Goal: Book appointment/travel/reservation

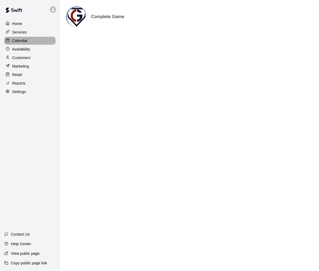
click at [24, 43] on p "Calendar" at bounding box center [19, 40] width 15 height 5
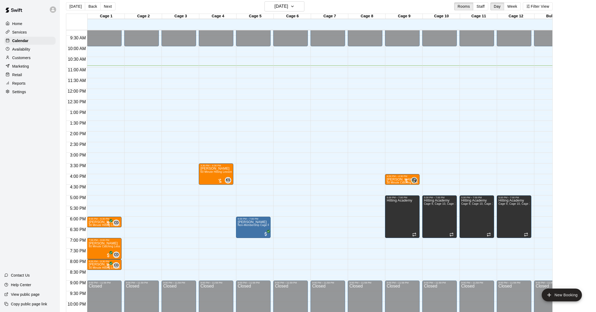
scroll to position [192, 0]
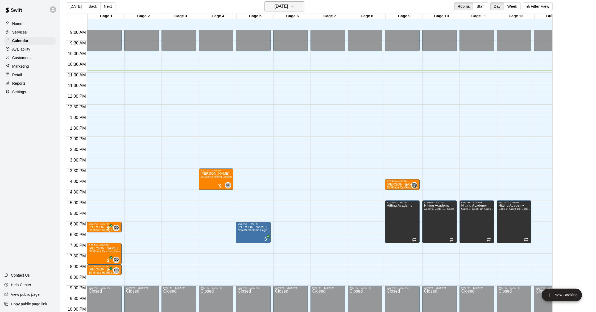
click at [288, 9] on h6 "[DATE]" at bounding box center [281, 6] width 14 height 7
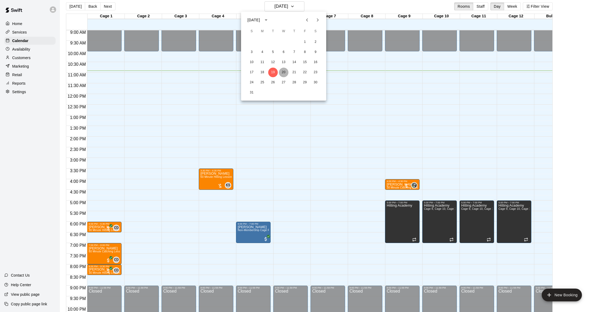
click at [283, 69] on button "20" at bounding box center [284, 73] width 10 height 10
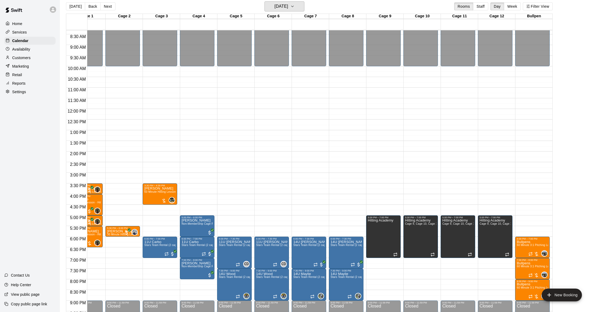
scroll to position [179, 19]
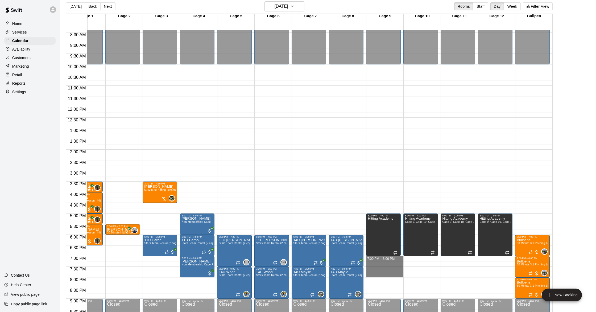
drag, startPoint x: 375, startPoint y: 257, endPoint x: 374, endPoint y: 273, distance: 15.7
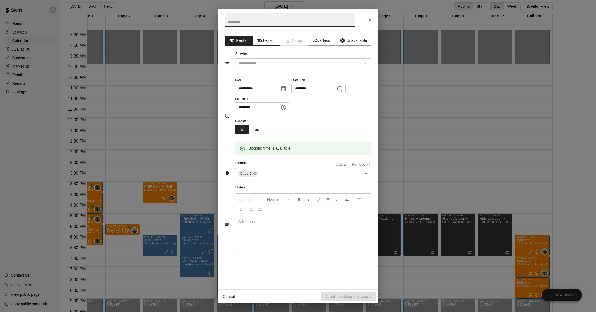
click at [271, 44] on button "Lesson" at bounding box center [266, 41] width 28 height 10
click at [285, 58] on div "​" at bounding box center [303, 63] width 136 height 10
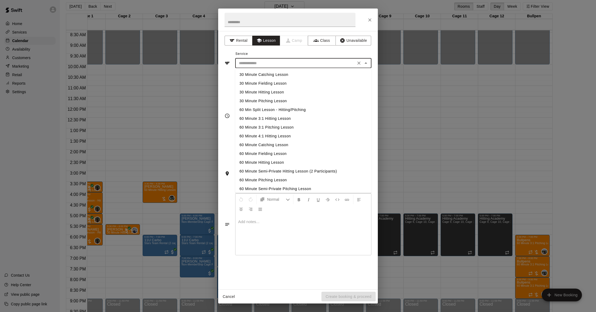
click at [271, 142] on li "60 Minute Catching Lesson" at bounding box center [303, 144] width 136 height 9
type input "**********"
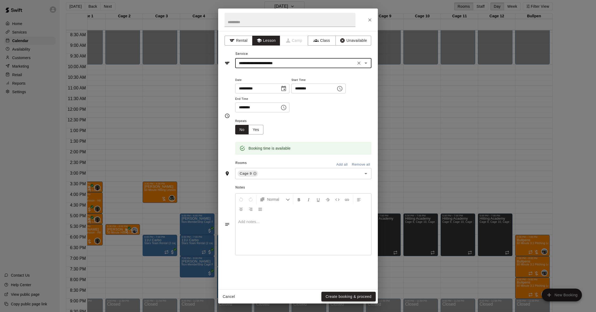
click at [319, 271] on button "Create booking & proceed" at bounding box center [348, 296] width 54 height 10
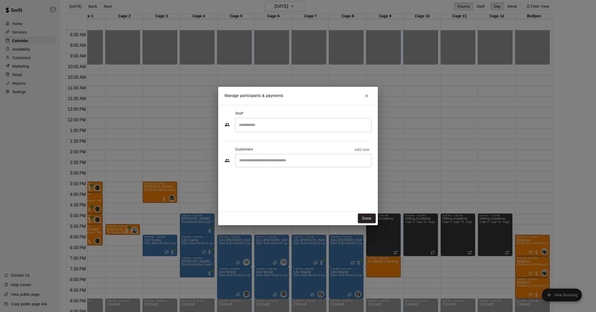
click at [257, 127] on input "Search staff" at bounding box center [302, 124] width 131 height 9
click at [271, 142] on div "[PERSON_NAME] Staff" at bounding box center [308, 142] width 118 height 10
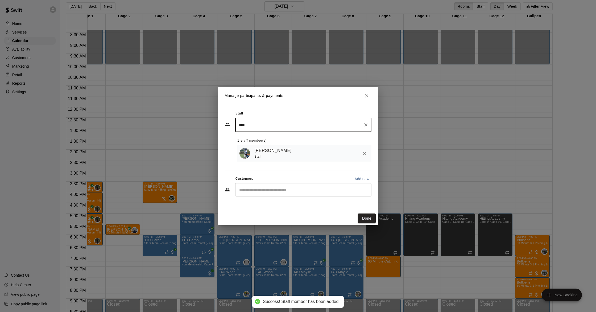
click at [269, 187] on div "​" at bounding box center [303, 189] width 136 height 13
type input "****"
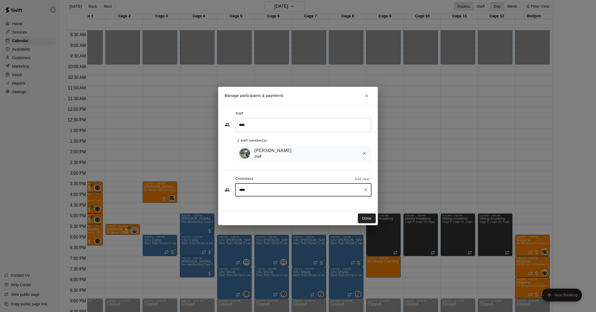
type input "*****"
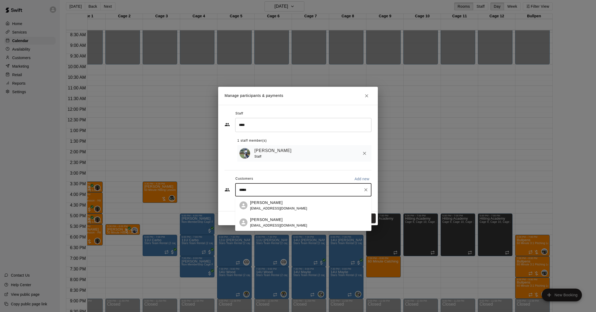
click at [275, 208] on span "[EMAIL_ADDRESS][DOMAIN_NAME]" at bounding box center [278, 208] width 57 height 4
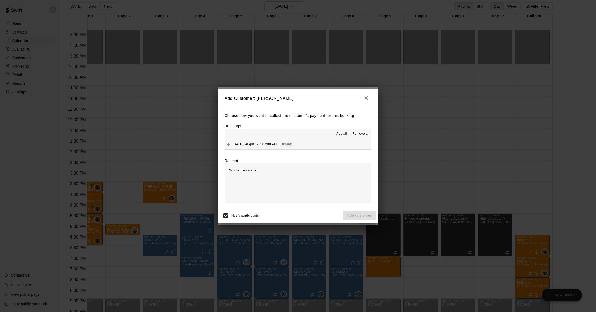
click at [265, 145] on span "[DATE], August 20: 07:00 PM" at bounding box center [254, 144] width 44 height 4
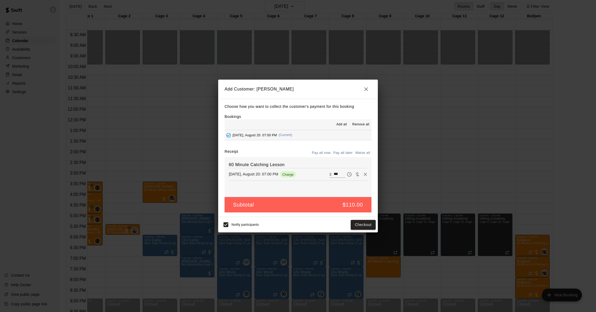
click at [319, 150] on button "Pay all later" at bounding box center [343, 153] width 22 height 8
click at [319, 223] on button "Add customer" at bounding box center [359, 225] width 33 height 10
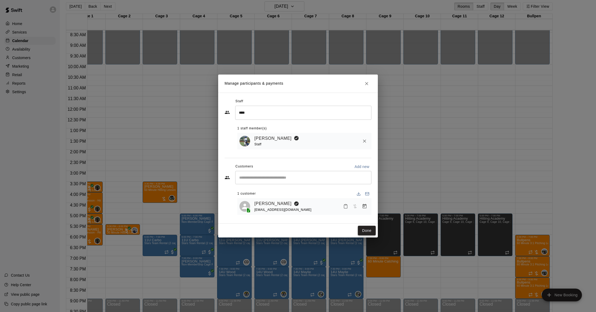
click at [319, 227] on button "Done" at bounding box center [367, 230] width 18 height 10
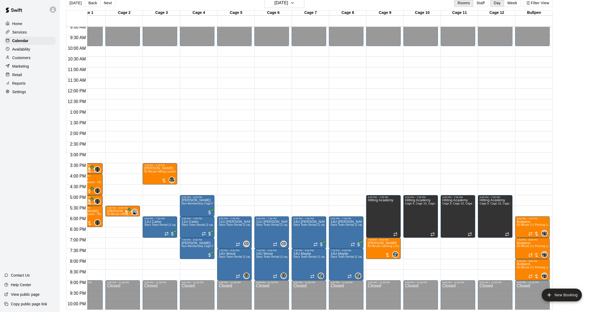
scroll to position [0, 0]
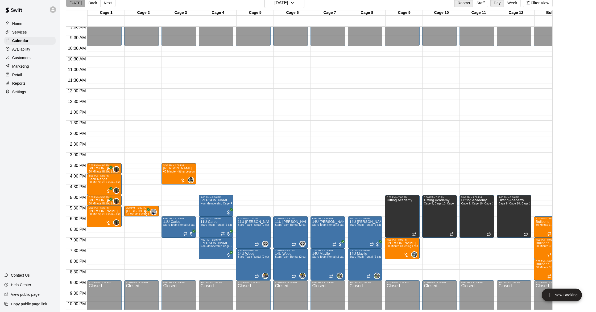
click at [77, 4] on button "[DATE]" at bounding box center [75, 3] width 19 height 8
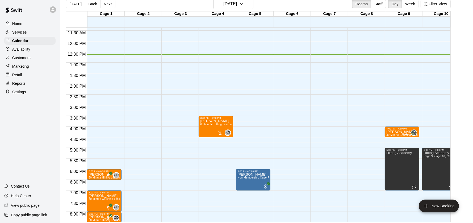
scroll to position [241, 0]
